Goal: Information Seeking & Learning: Find specific page/section

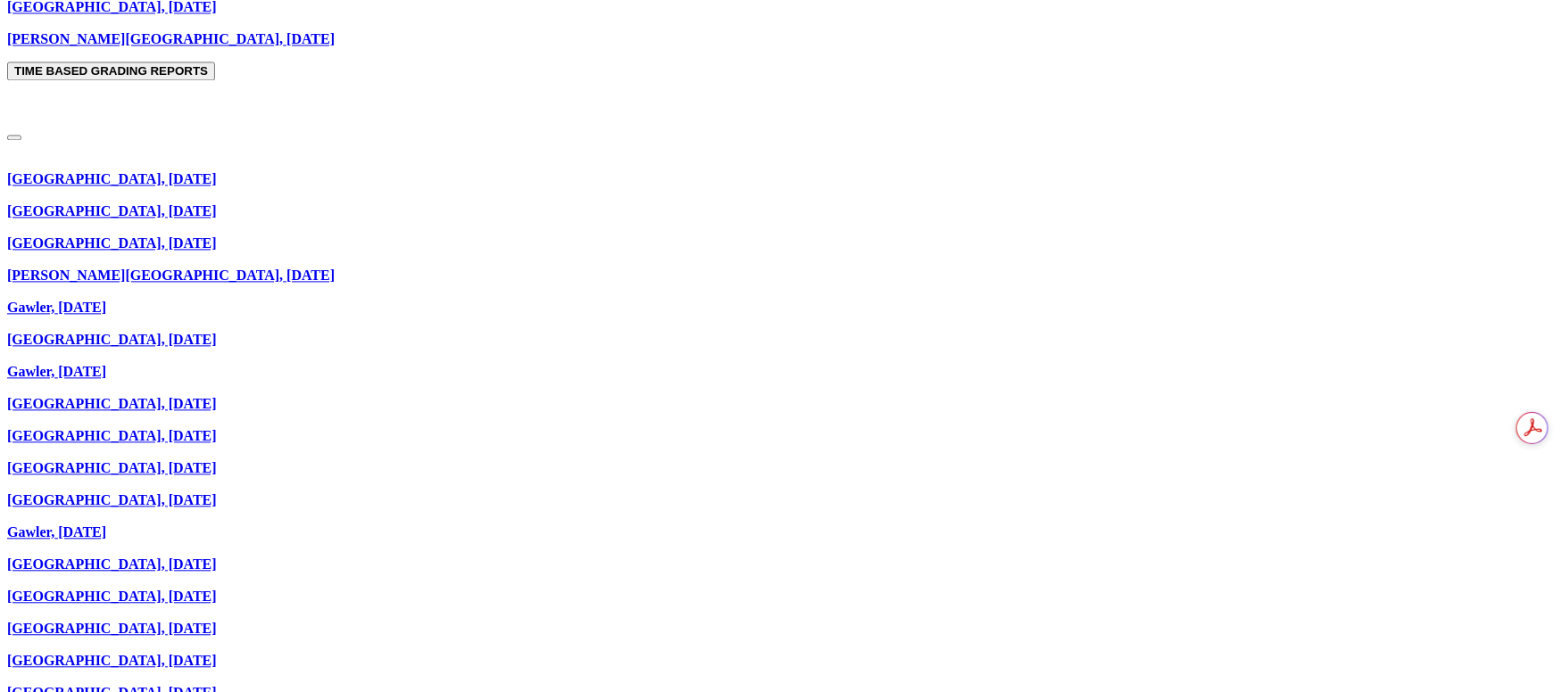
scroll to position [2008, 0]
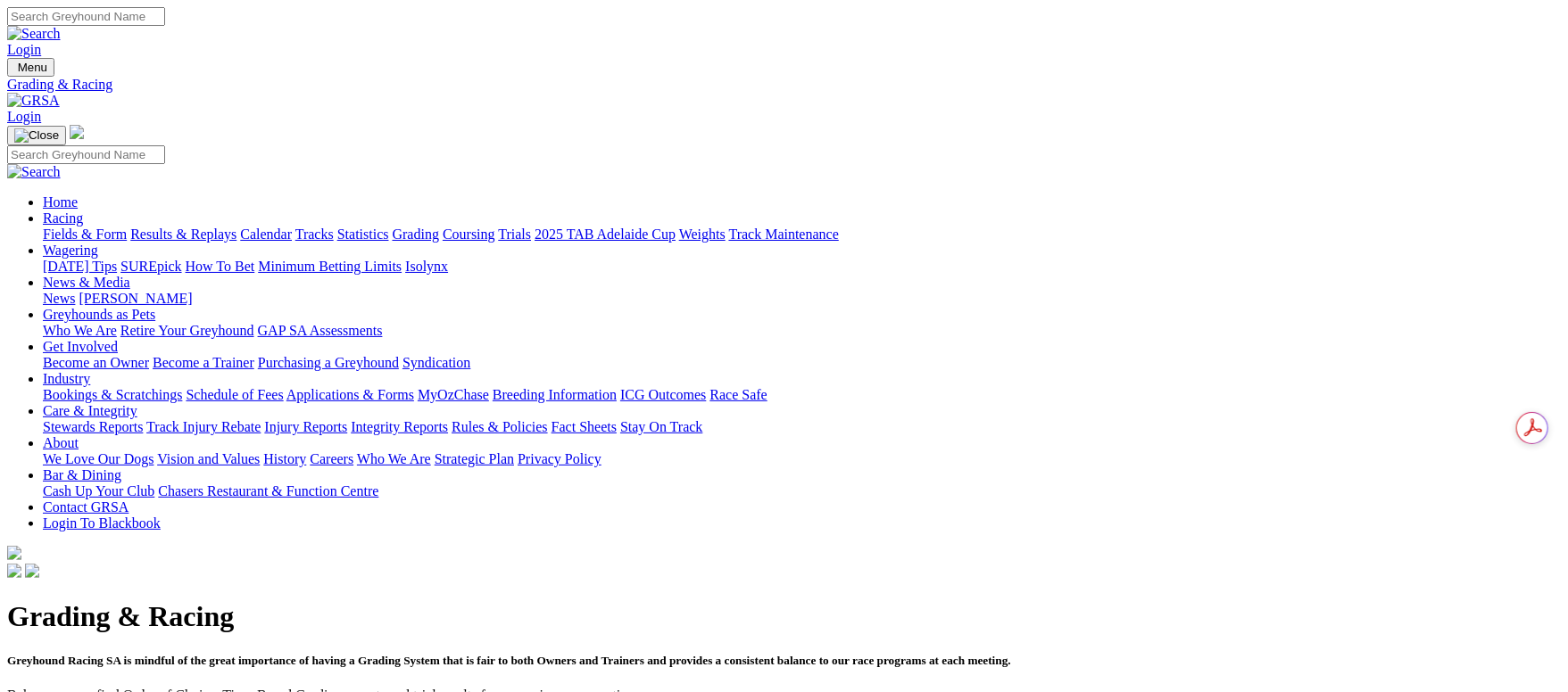
click at [121, 226] on link "Fields & Form" at bounding box center [84, 234] width 84 height 15
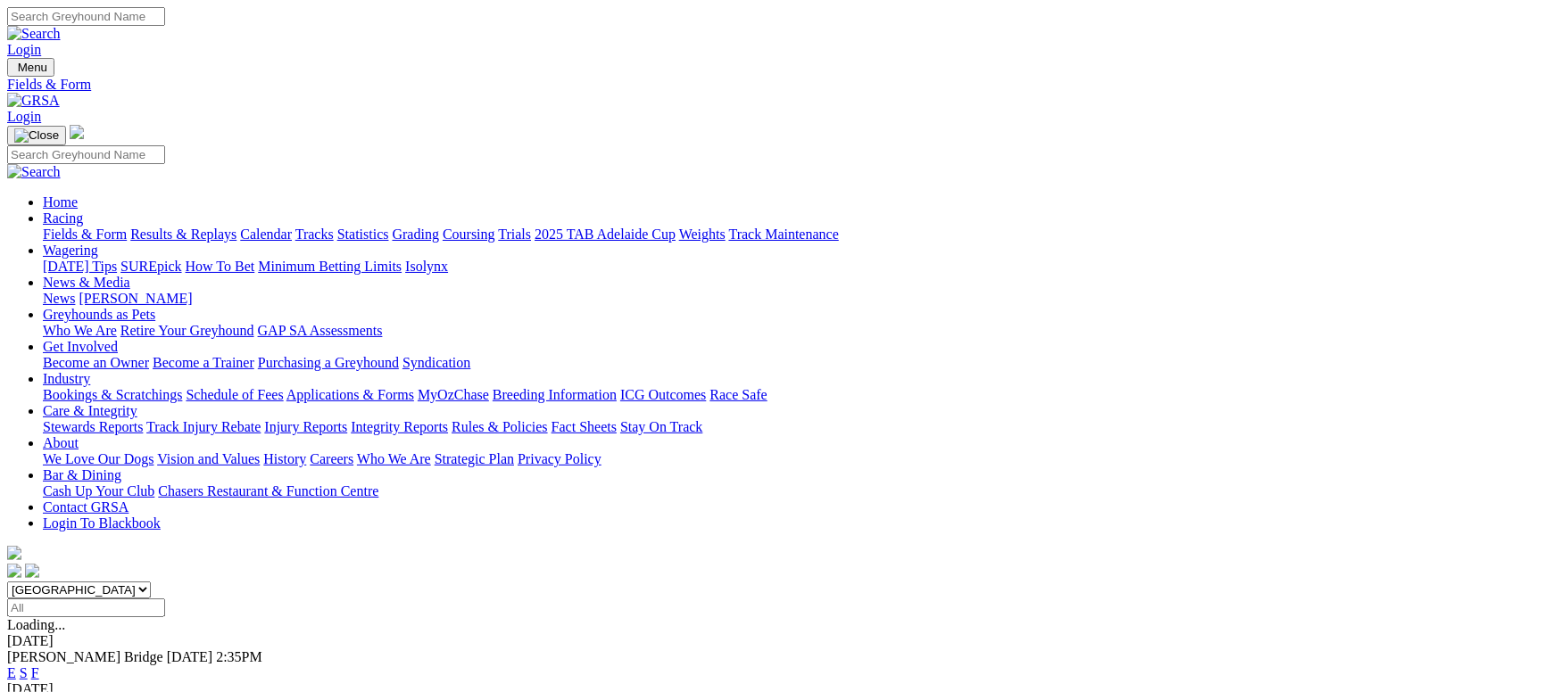
click at [165, 599] on input "Select date" at bounding box center [86, 608] width 158 height 18
type input "Friday, 19 Sep 2025"
click at [39, 665] on link "F" at bounding box center [35, 673] width 8 height 15
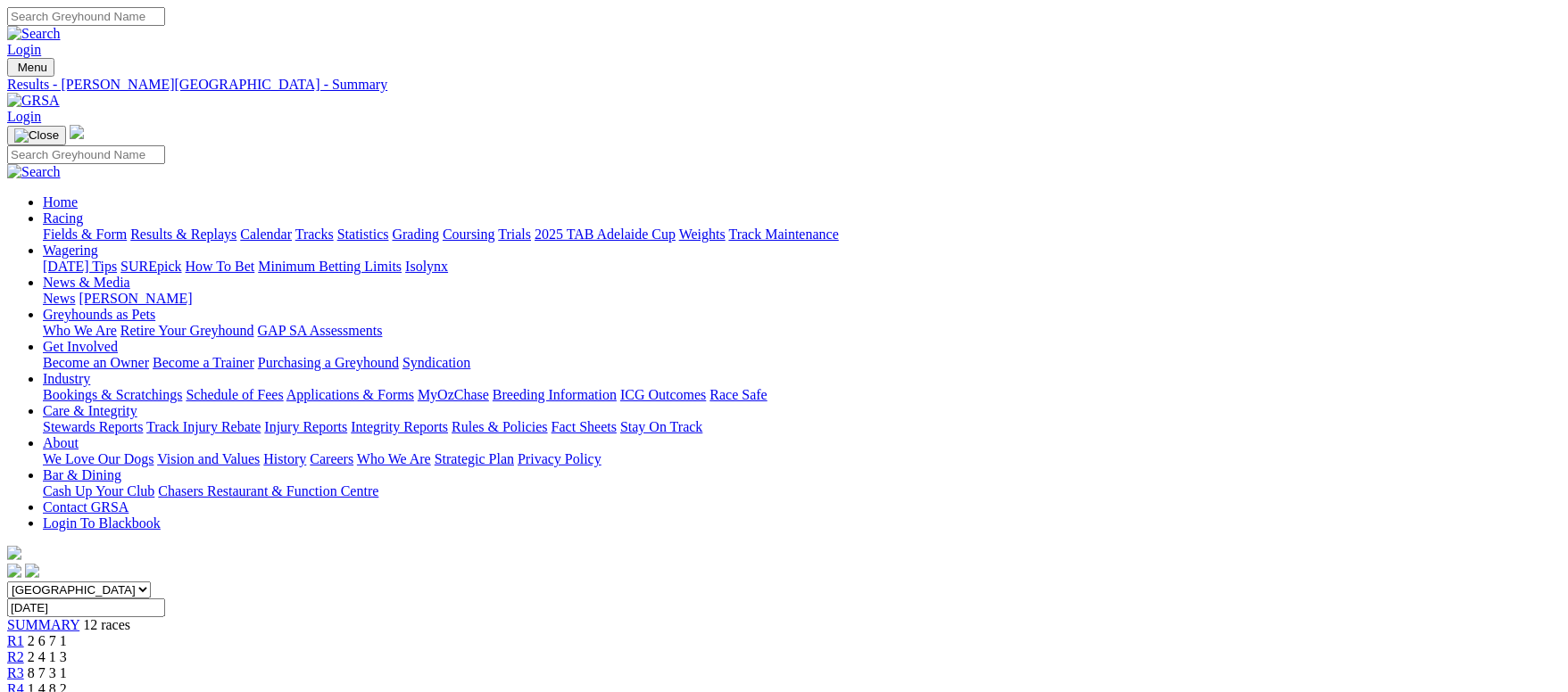
click at [165, 599] on input "Friday, 19 Sep 2025" at bounding box center [86, 608] width 158 height 18
type input "[DATE]"
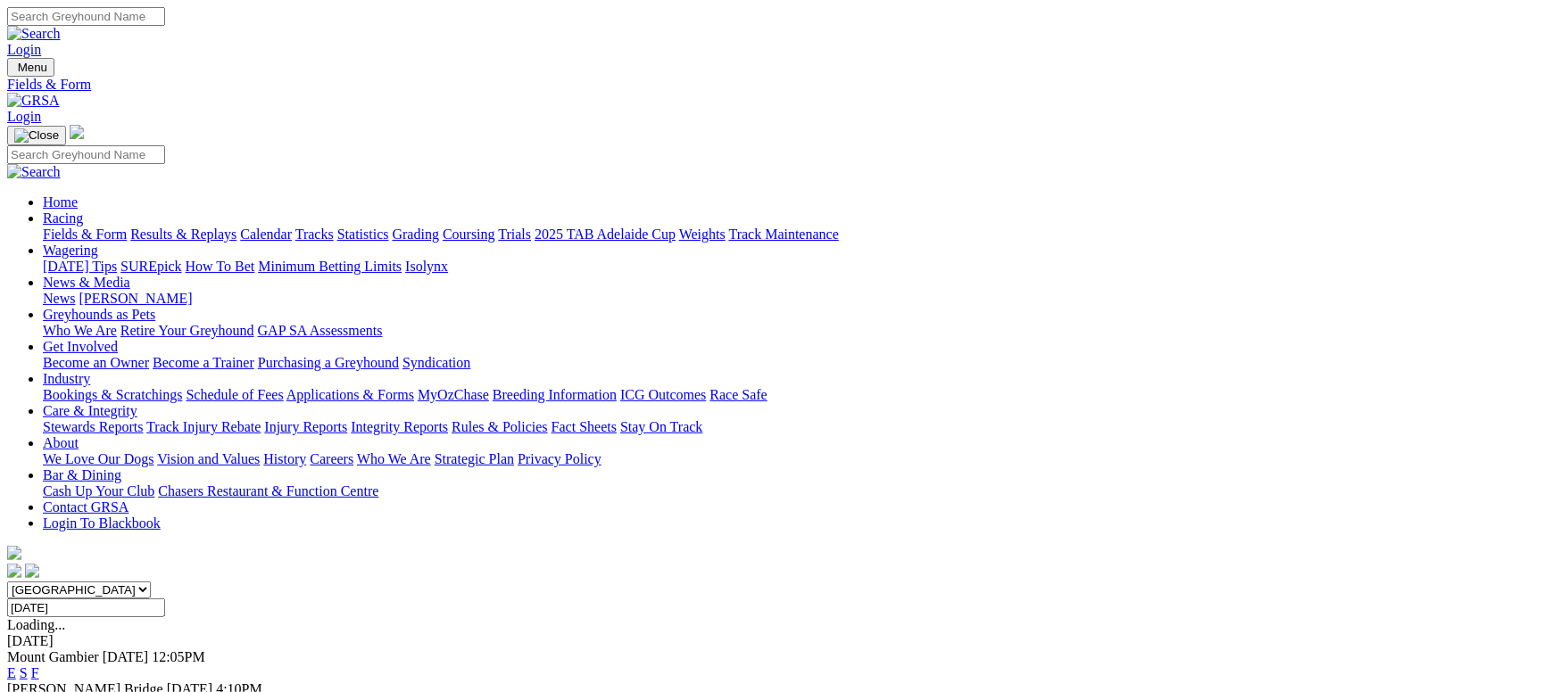
click at [39, 691] on link "F" at bounding box center [35, 705] width 8 height 15
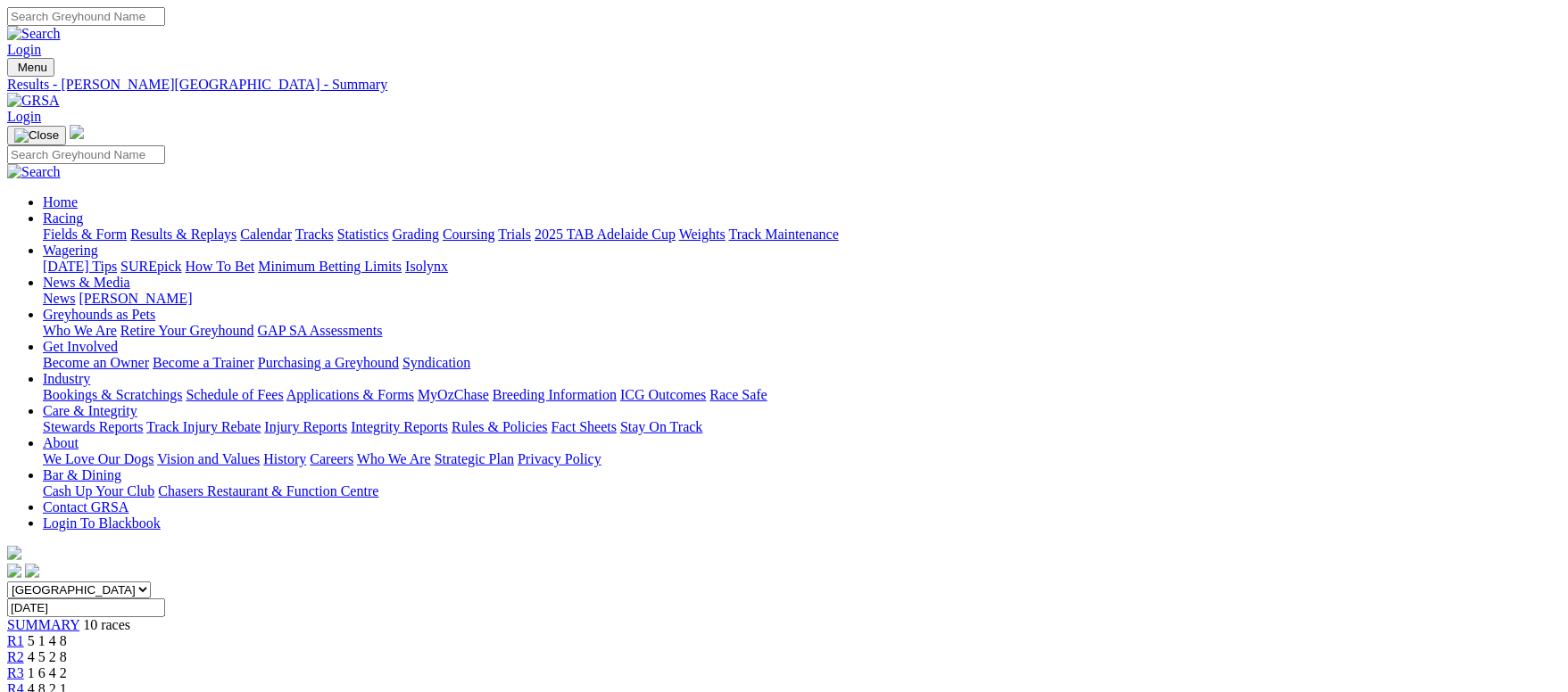
click at [165, 599] on input "Sunday, 14 Sep 2025" at bounding box center [86, 608] width 158 height 18
type input "[DATE]"
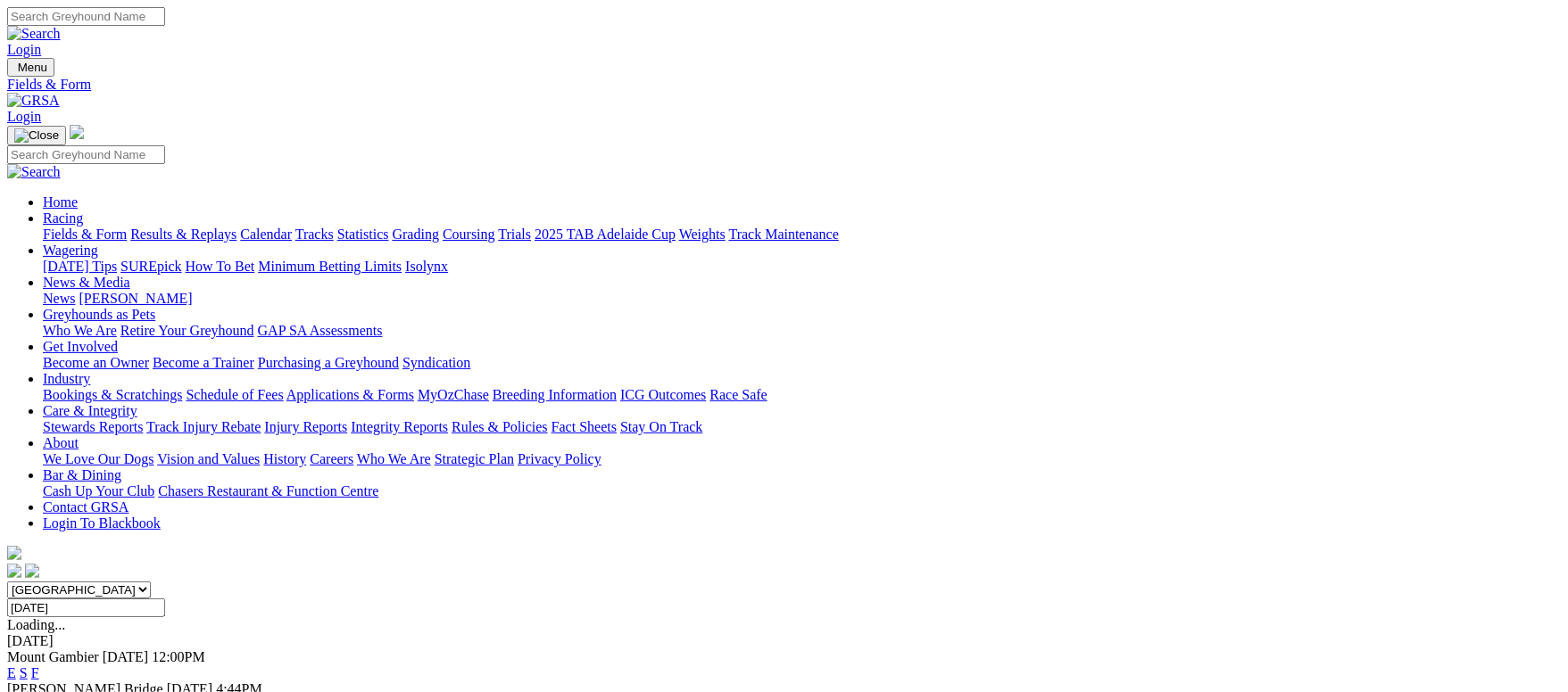
click at [39, 691] on link "F" at bounding box center [35, 705] width 8 height 15
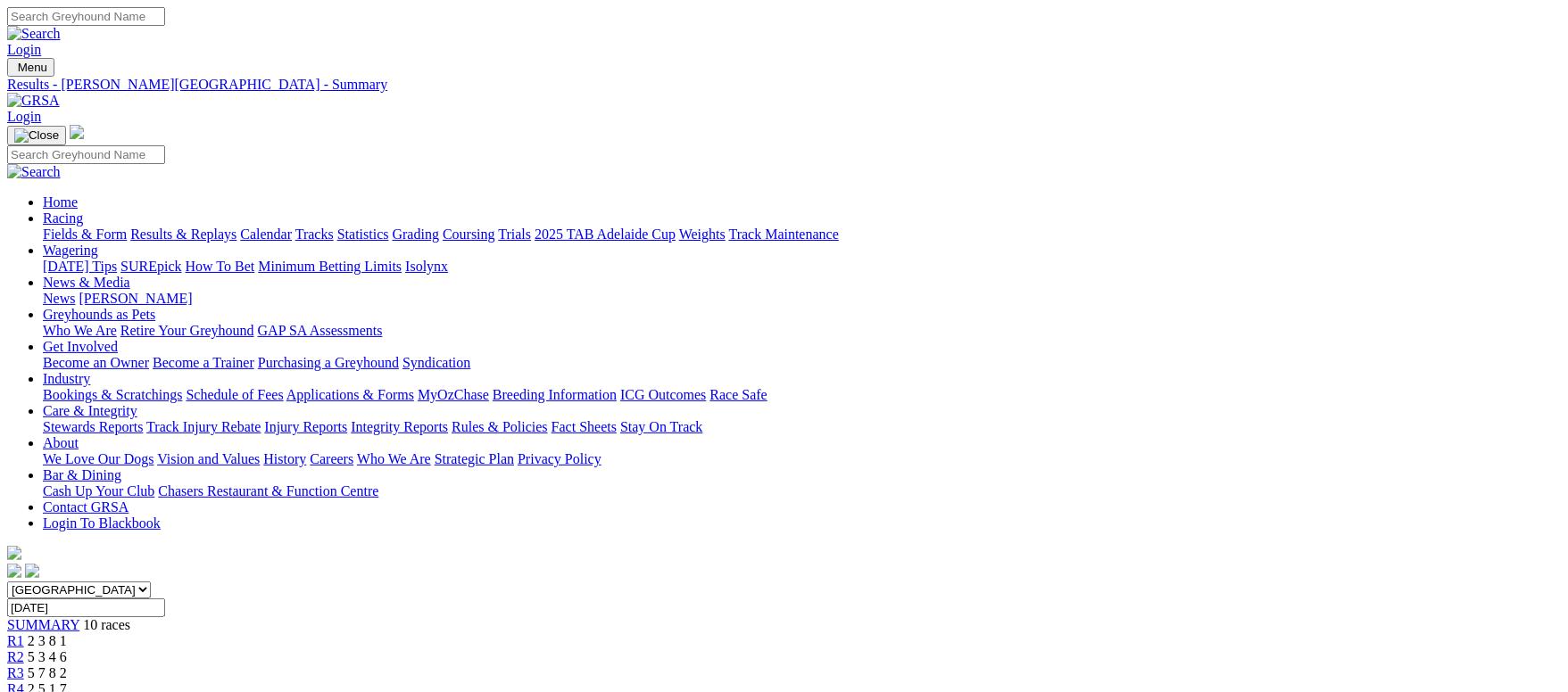
click at [165, 599] on input "[DATE]" at bounding box center [86, 608] width 158 height 18
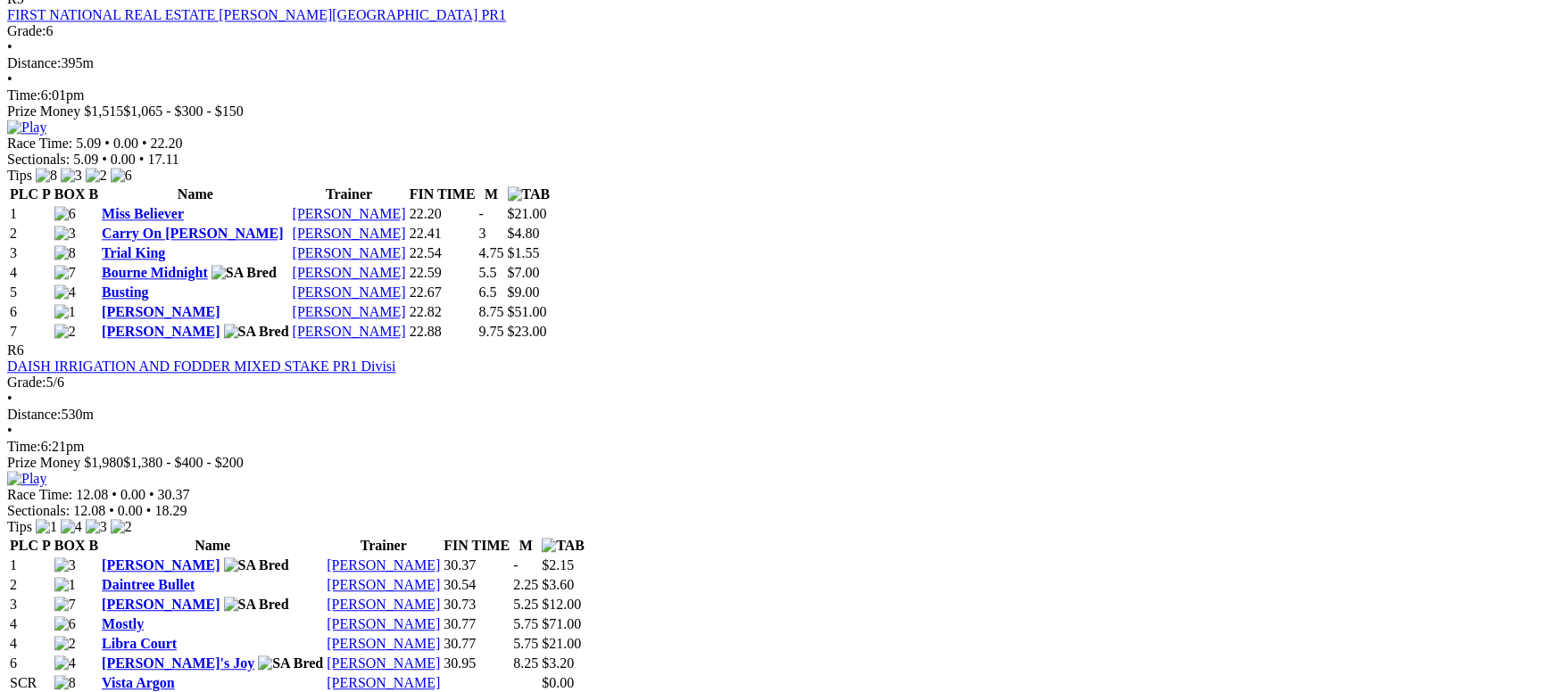
scroll to position [2275, 0]
